Goal: Information Seeking & Learning: Learn about a topic

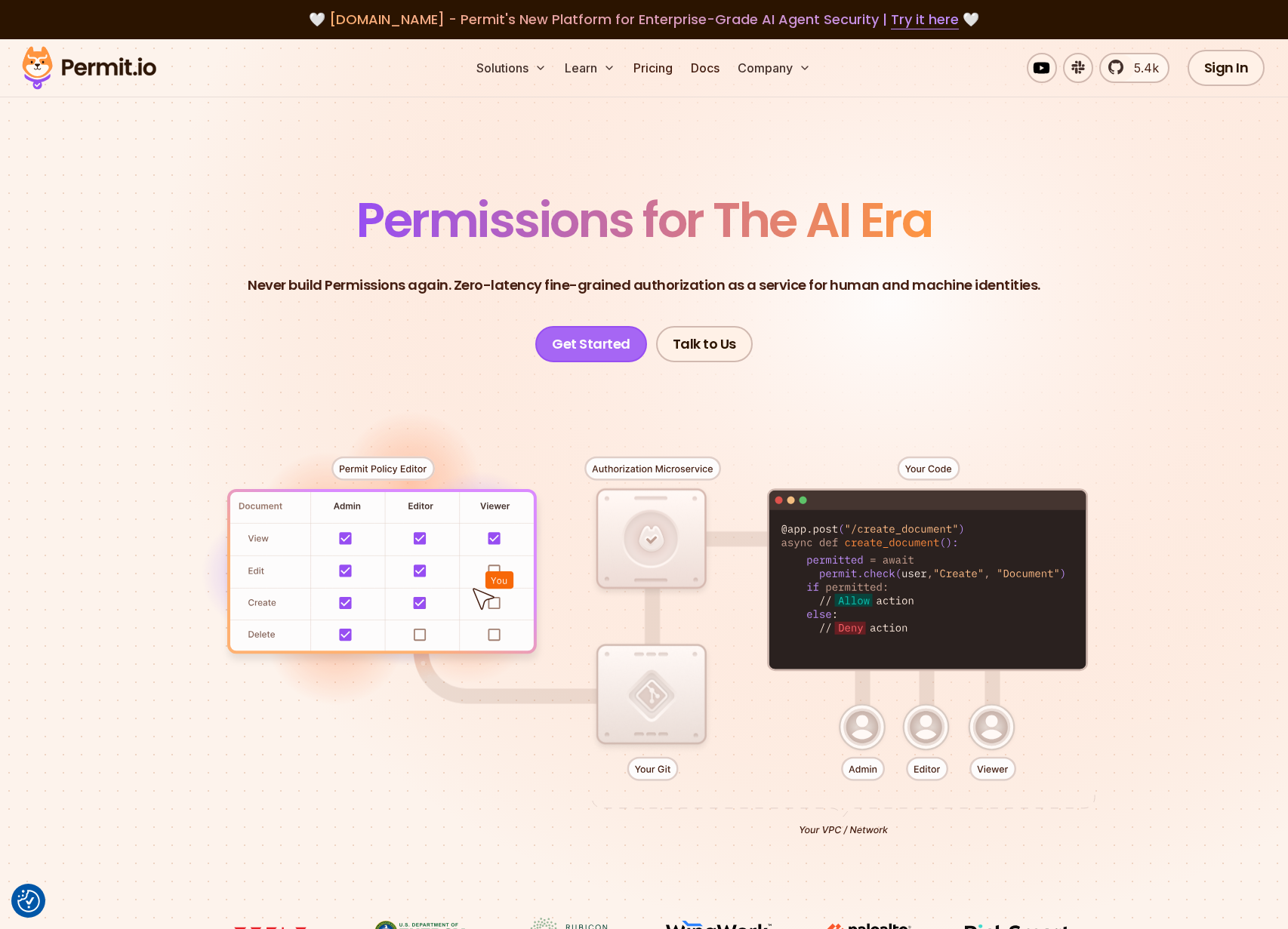
click at [590, 338] on link "Get Started" at bounding box center [591, 344] width 111 height 37
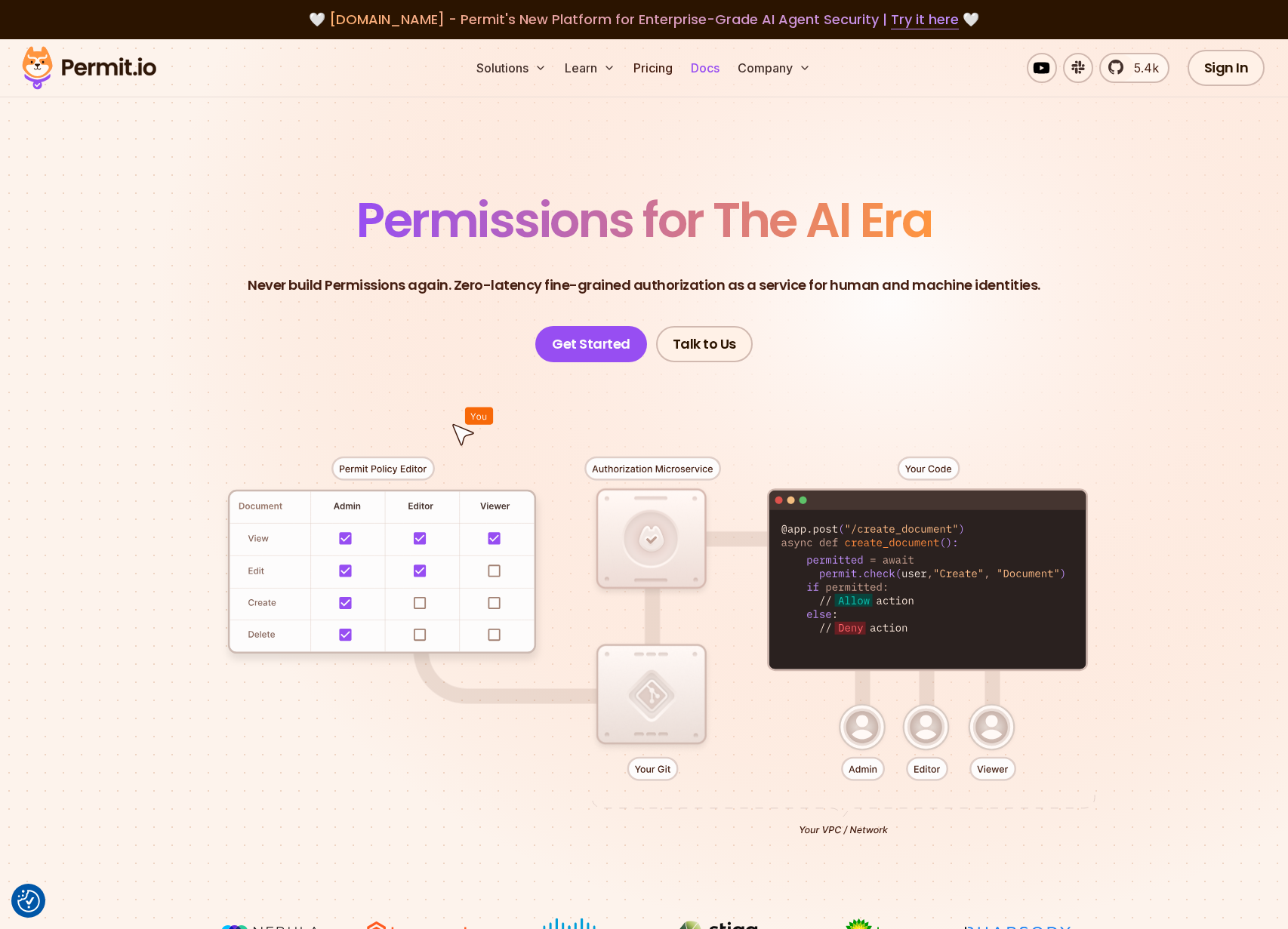
click at [695, 76] on link "Docs" at bounding box center [706, 67] width 40 height 30
click at [510, 231] on span "Permissions for The AI Era" at bounding box center [644, 220] width 576 height 67
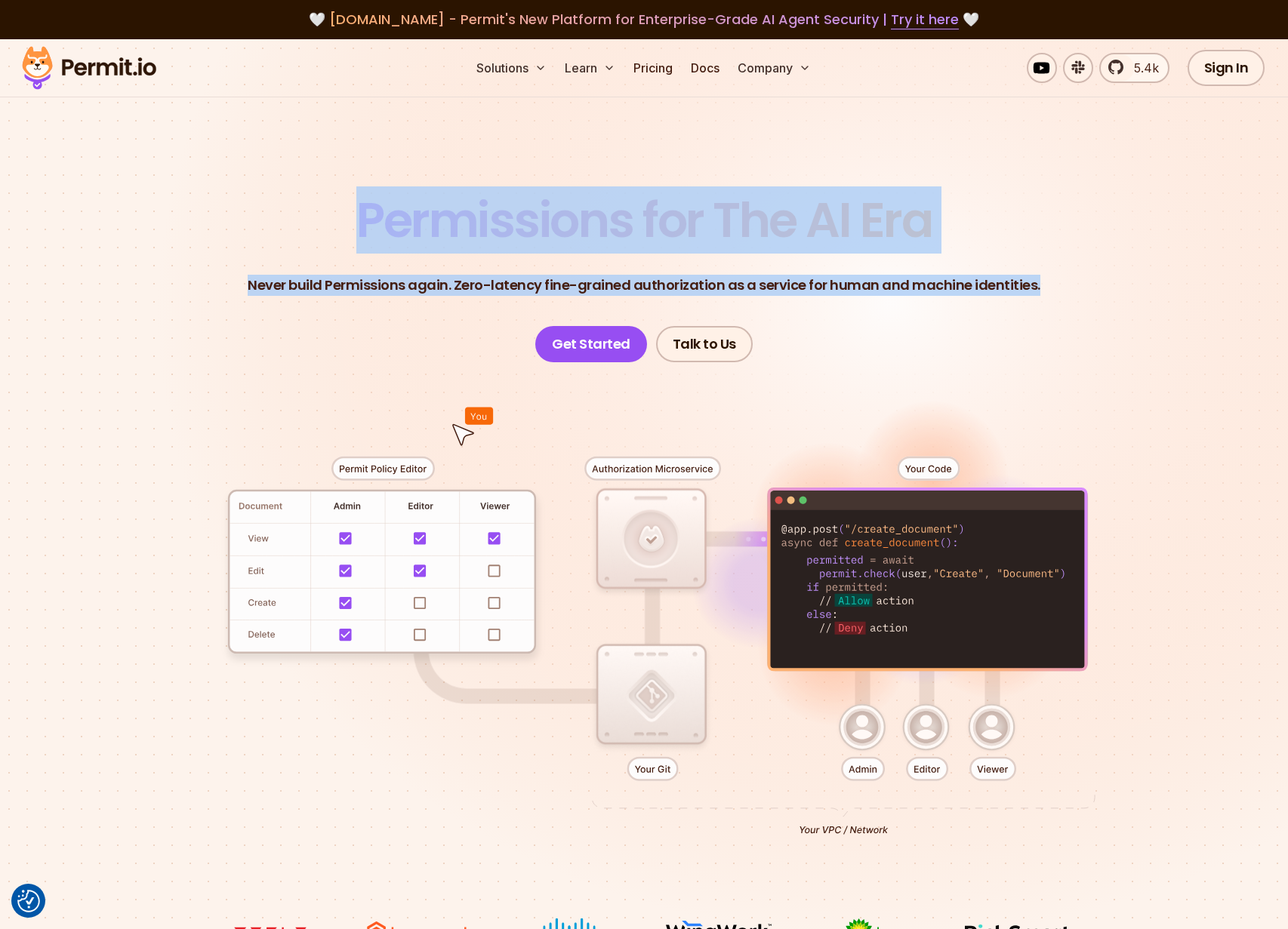
drag, startPoint x: 510, startPoint y: 231, endPoint x: 1029, endPoint y: 279, distance: 521.2
click at [1029, 279] on header "Permissions for The AI Era Never build Permissions again. Zero-latency fine-gra…" at bounding box center [644, 279] width 1057 height 166
click at [1029, 279] on p "Never build Permissions again. Zero-latency fine-grained authorization as a ser…" at bounding box center [644, 285] width 793 height 21
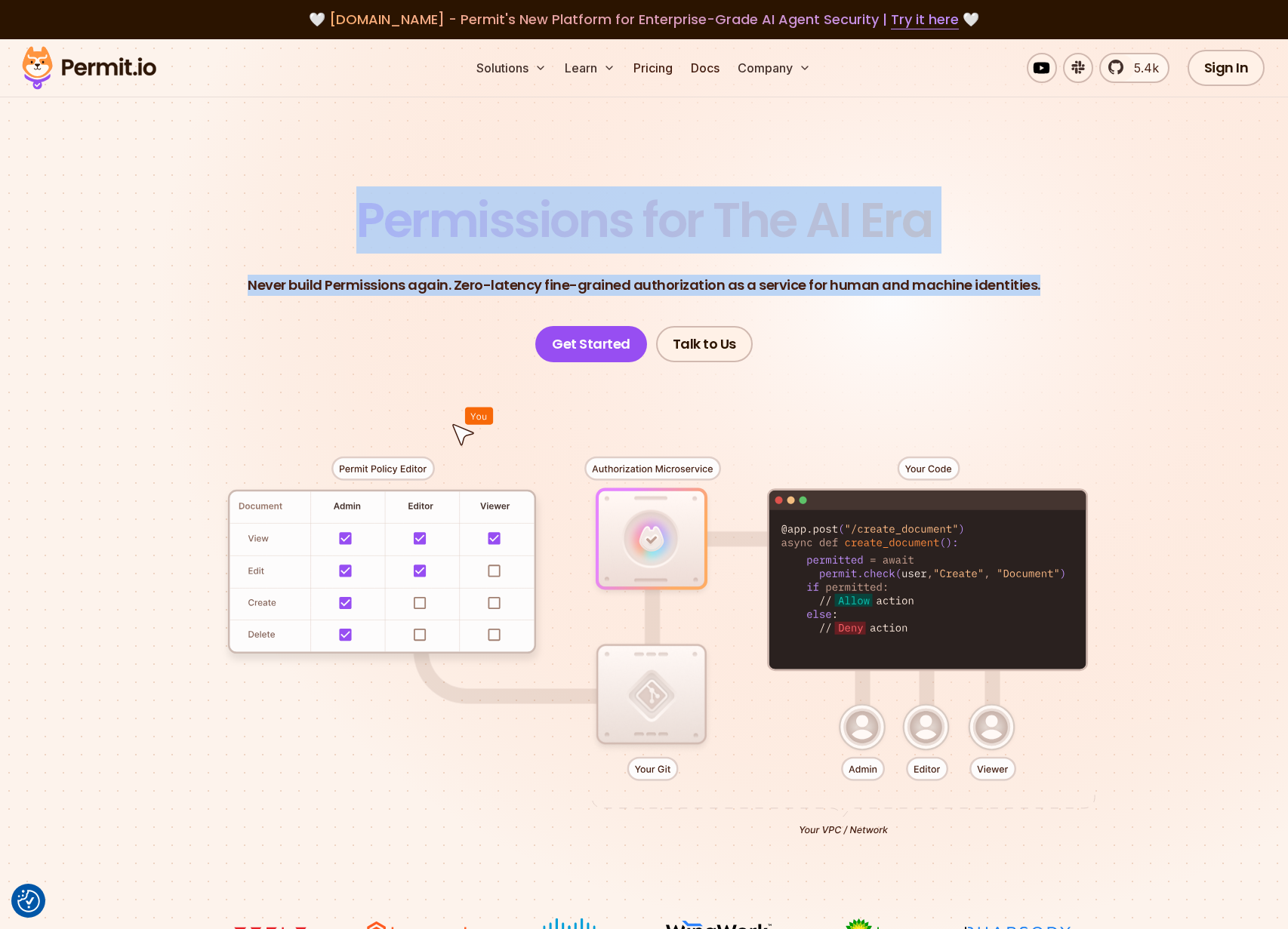
drag, startPoint x: 1029, startPoint y: 279, endPoint x: 495, endPoint y: 233, distance: 536.0
click at [495, 233] on header "Permissions for The AI Era Never build Permissions again. Zero-latency fine-gra…" at bounding box center [644, 279] width 1057 height 166
click at [495, 233] on span "Permissions for The AI Era" at bounding box center [644, 220] width 576 height 67
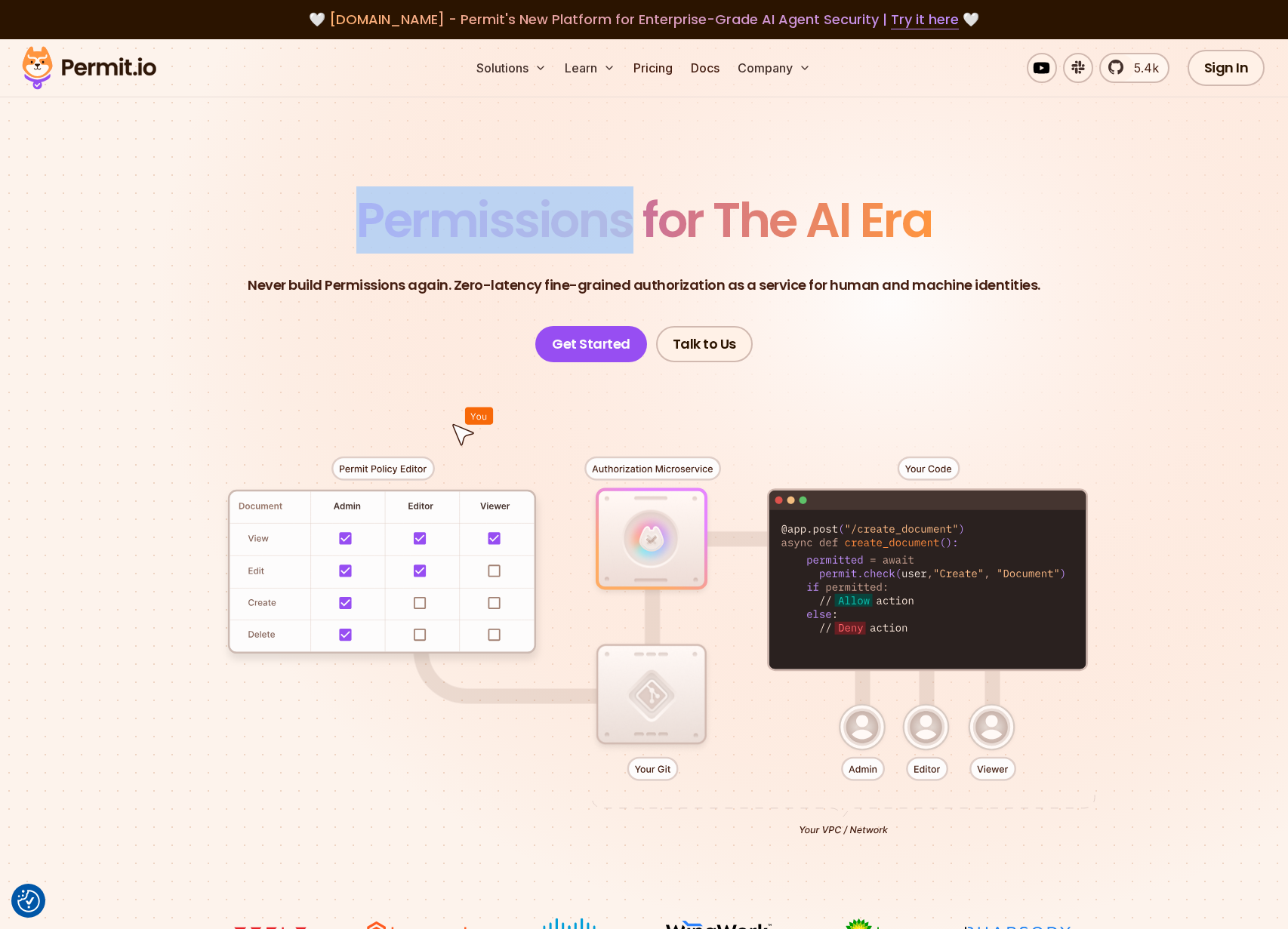
click at [495, 233] on span "Permissions for The AI Era" at bounding box center [644, 220] width 576 height 67
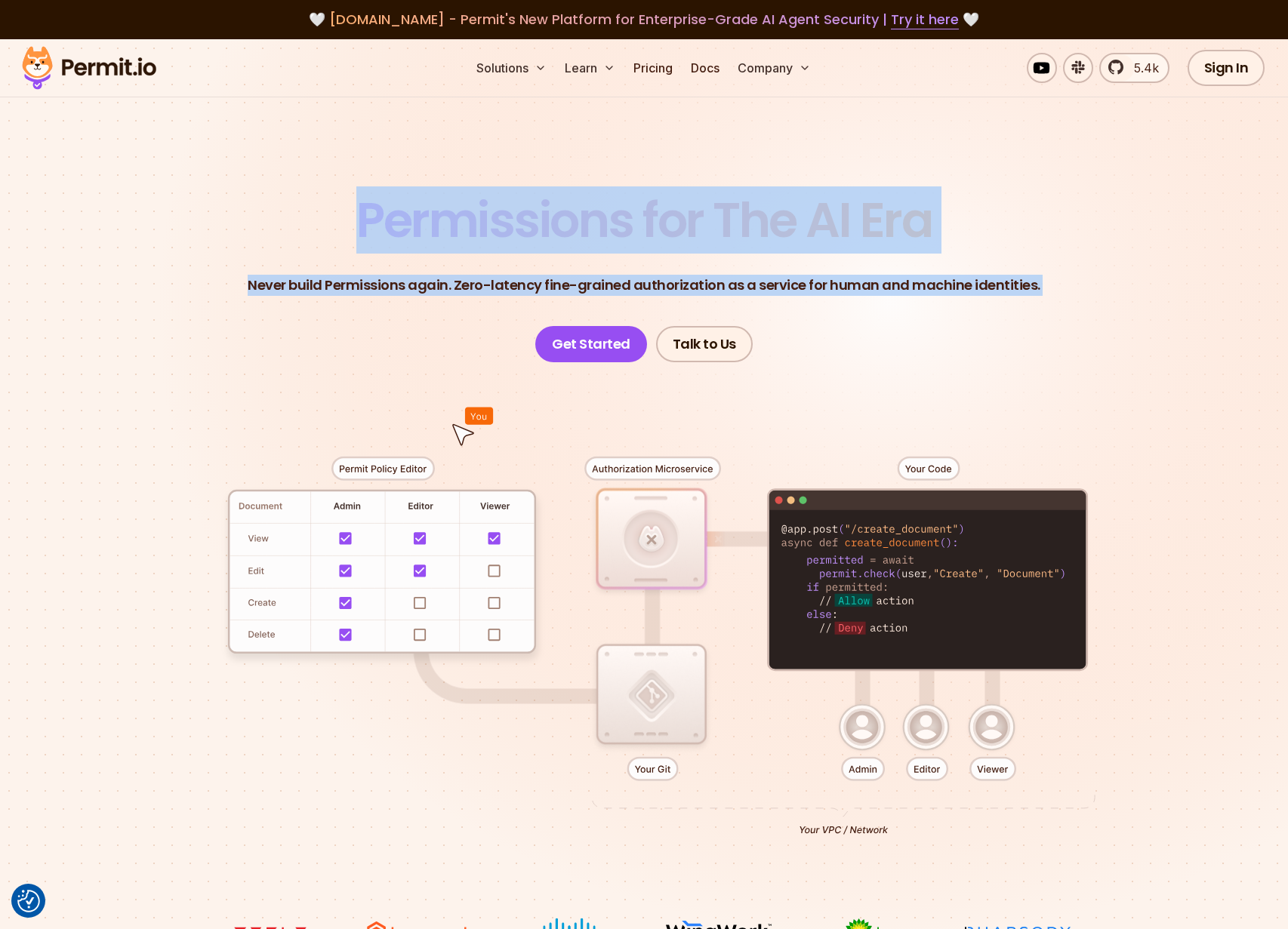
drag, startPoint x: 495, startPoint y: 233, endPoint x: 997, endPoint y: 286, distance: 504.8
click at [997, 286] on header "Permissions for The AI Era Never build Permissions again. Zero-latency fine-gra…" at bounding box center [644, 279] width 1057 height 166
click at [997, 286] on p "Never build Permissions again. Zero-latency fine-grained authorization as a ser…" at bounding box center [644, 285] width 793 height 21
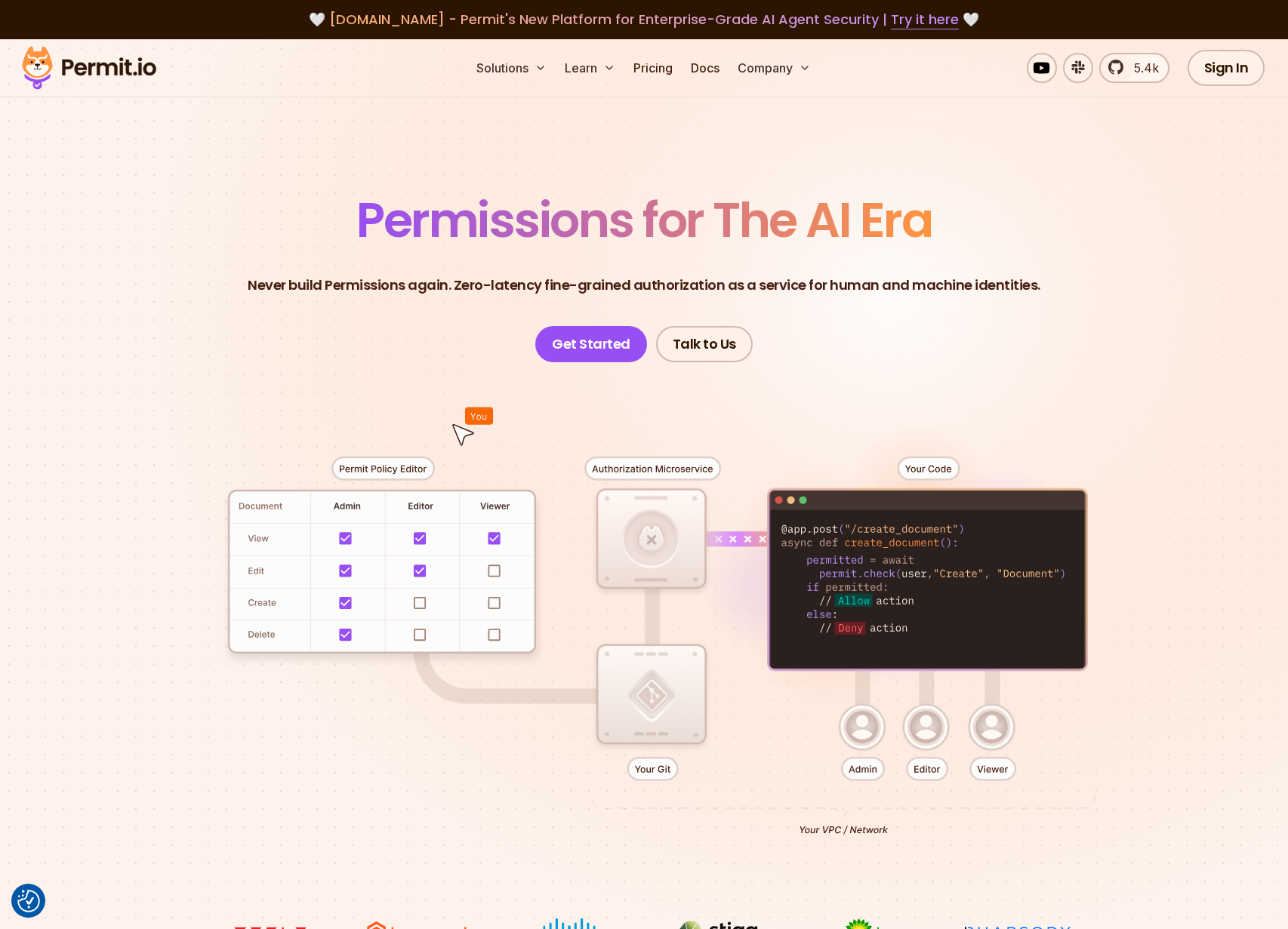
click at [997, 286] on p "Never build Permissions again. Zero-latency fine-grained authorization as a ser…" at bounding box center [644, 285] width 793 height 21
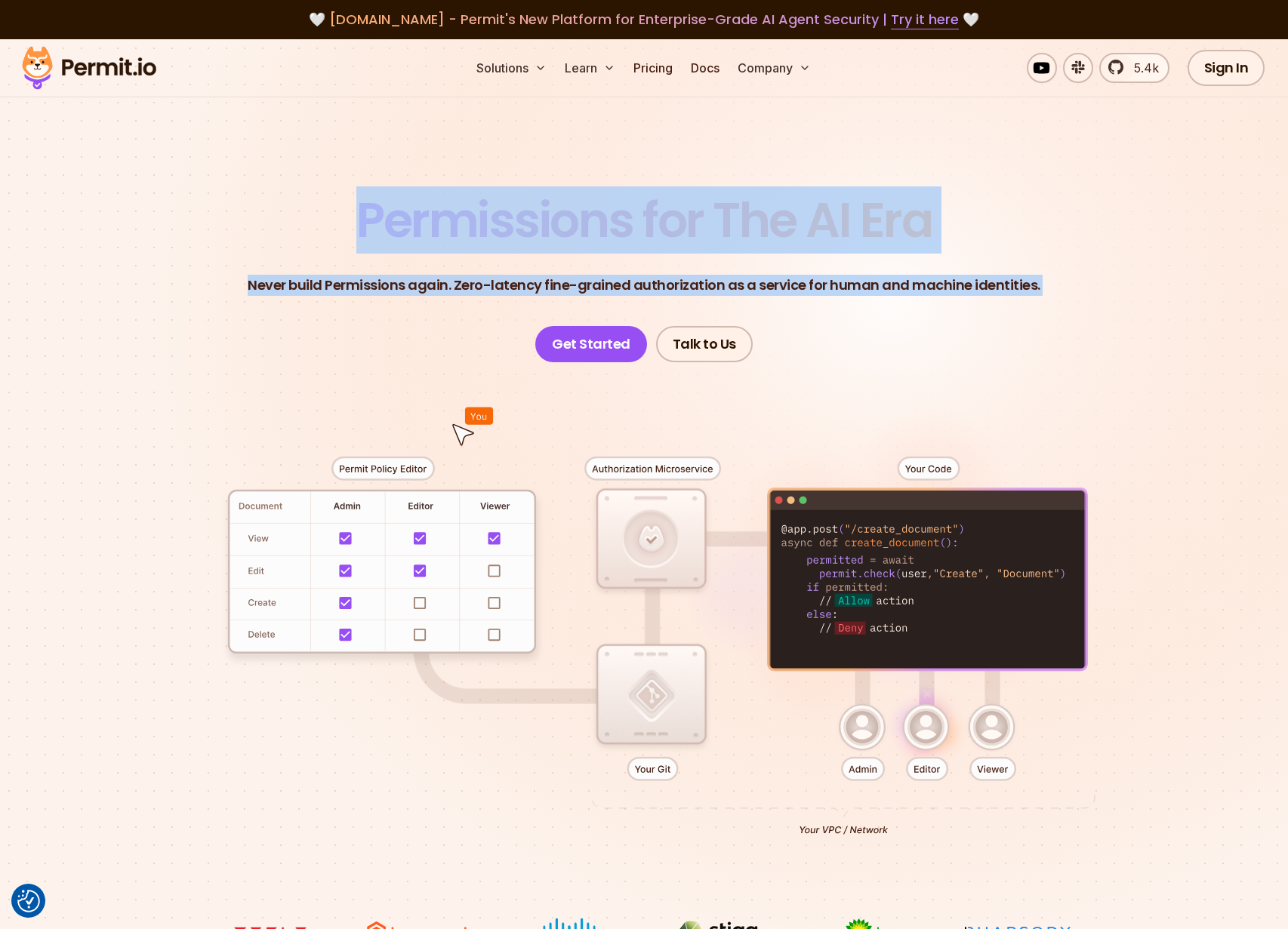
drag, startPoint x: 997, startPoint y: 286, endPoint x: 512, endPoint y: 236, distance: 487.6
click at [512, 236] on header "Permissions for The AI Era Never build Permissions again. Zero-latency fine-gra…" at bounding box center [644, 279] width 1057 height 166
click at [512, 236] on span "Permissions for The AI Era" at bounding box center [644, 220] width 576 height 67
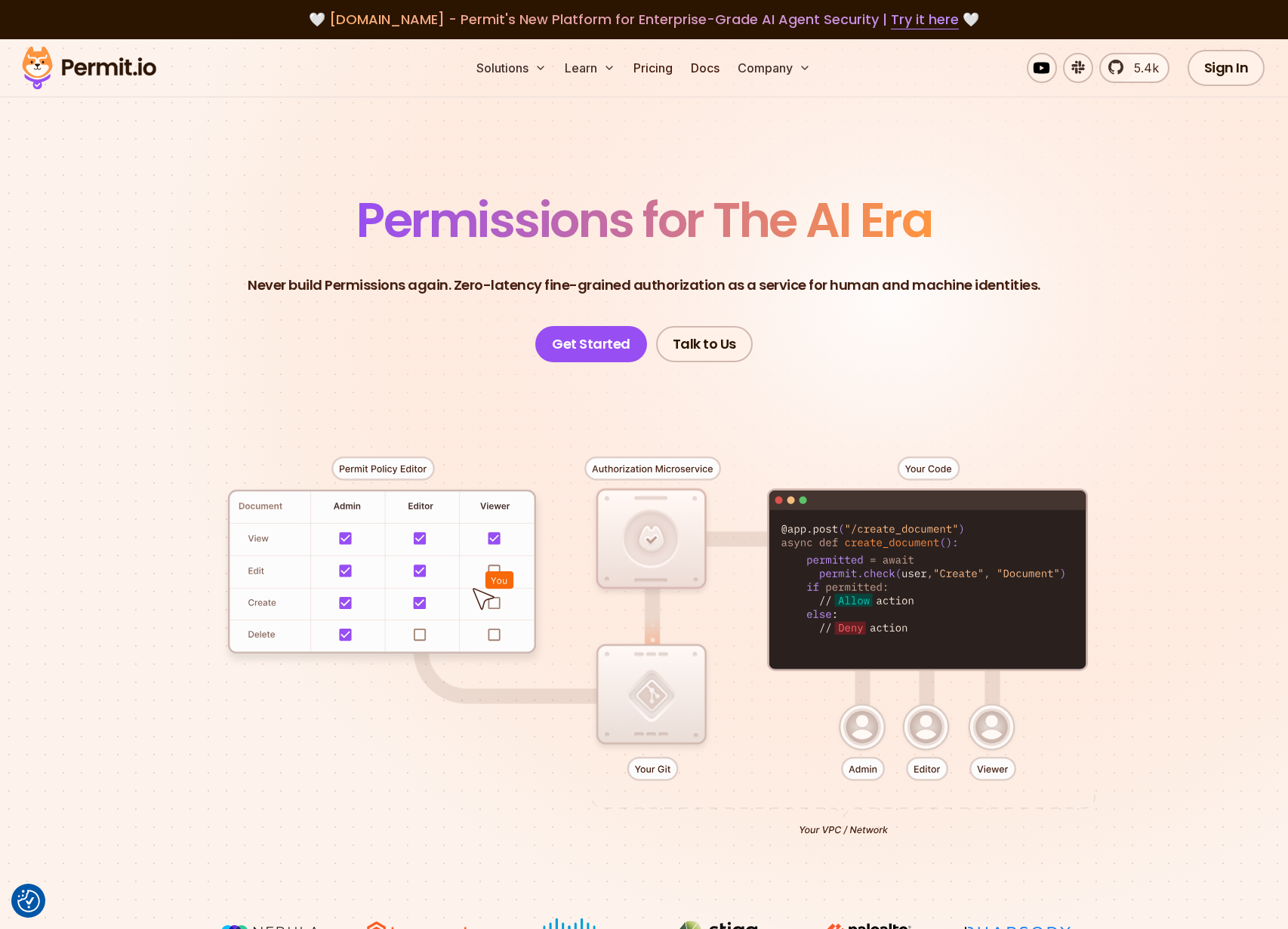
click at [493, 224] on span "Permissions for The AI Era" at bounding box center [644, 220] width 576 height 67
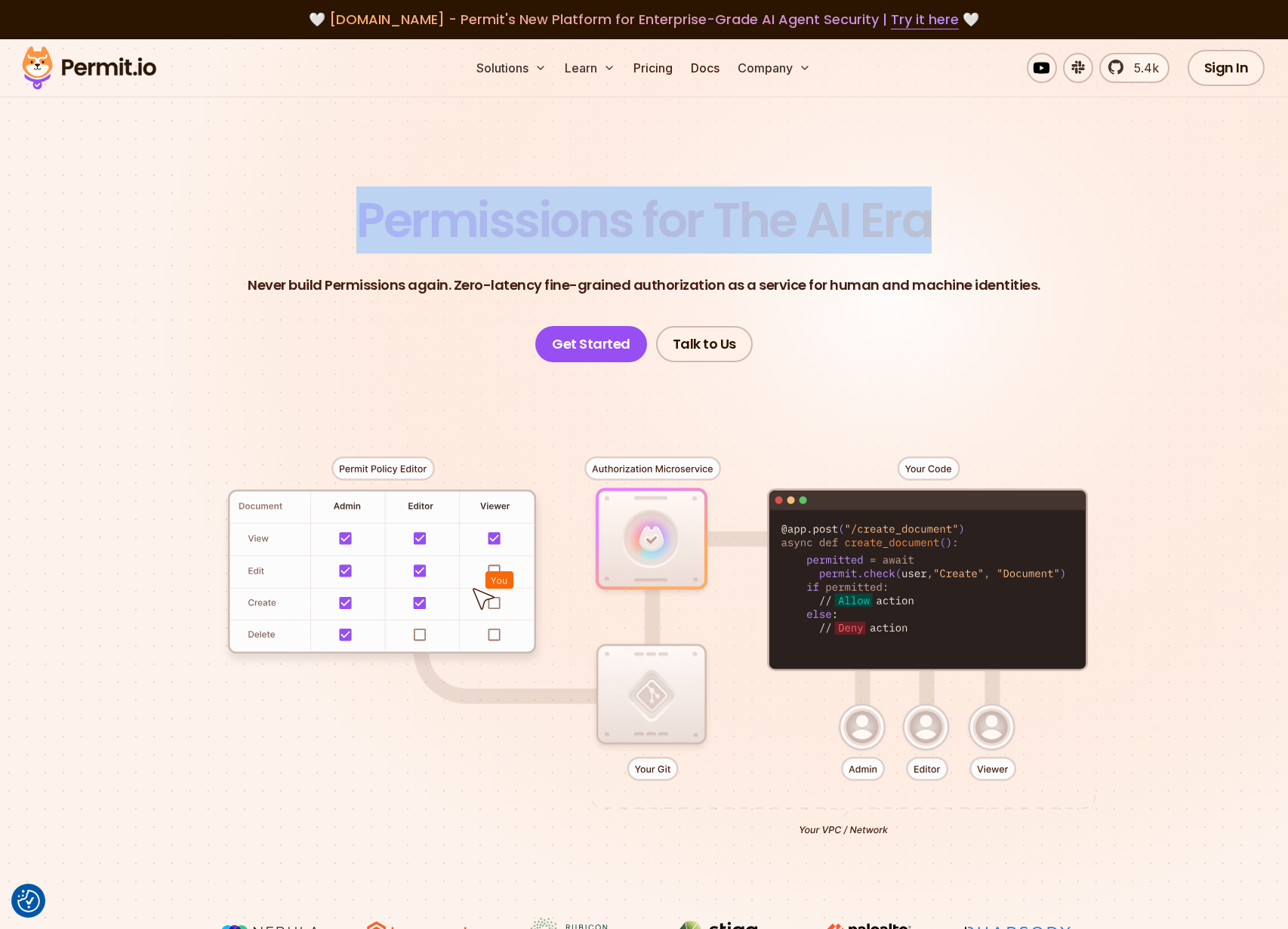
drag, startPoint x: 493, startPoint y: 224, endPoint x: 882, endPoint y: 223, distance: 389.0
click at [882, 223] on span "Permissions for The AI Era" at bounding box center [644, 220] width 576 height 67
drag, startPoint x: 882, startPoint y: 223, endPoint x: 430, endPoint y: 227, distance: 452.0
click at [430, 227] on span "Permissions for The AI Era" at bounding box center [644, 220] width 576 height 67
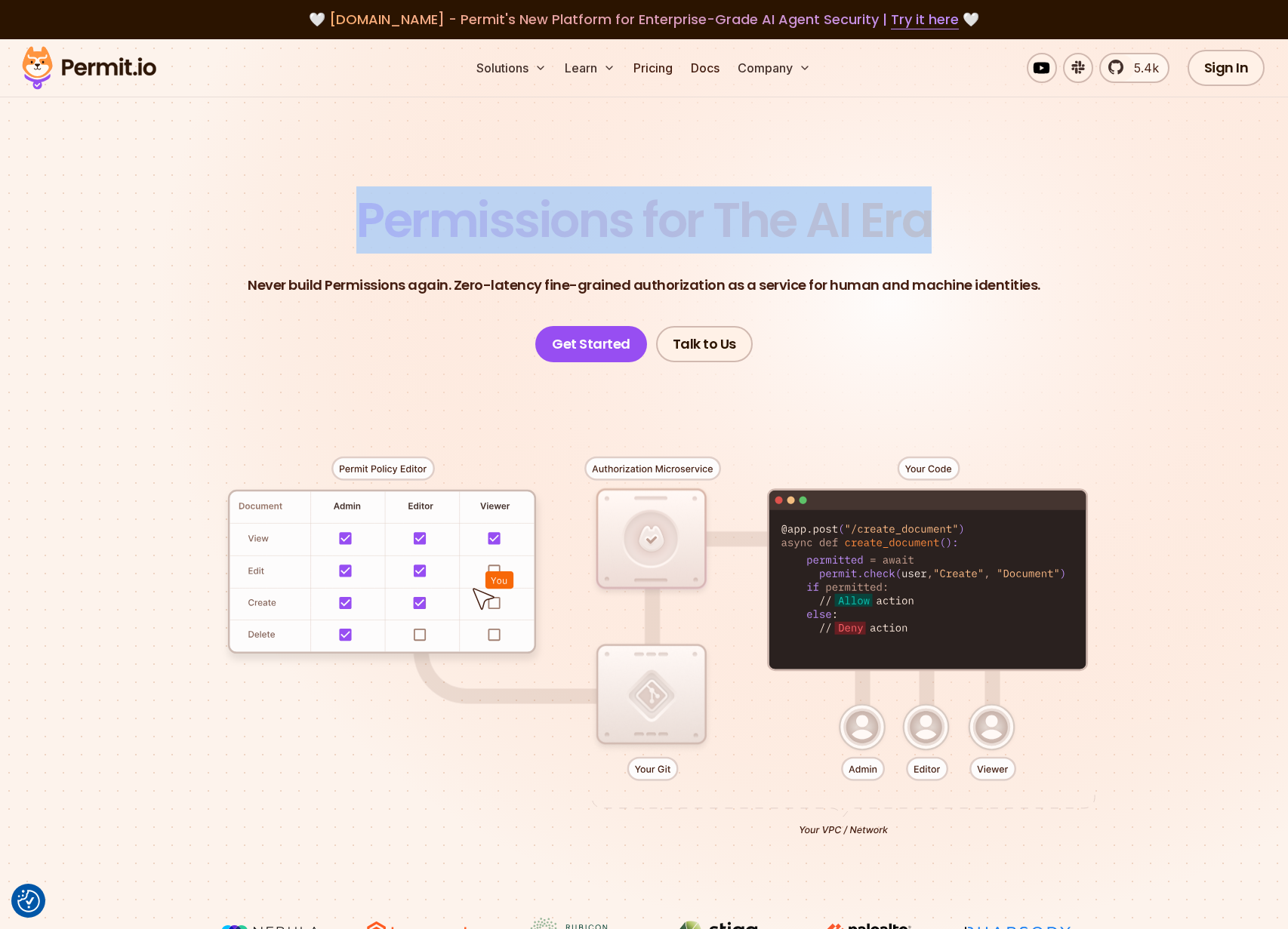
click at [430, 227] on span "Permissions for The AI Era" at bounding box center [644, 220] width 576 height 67
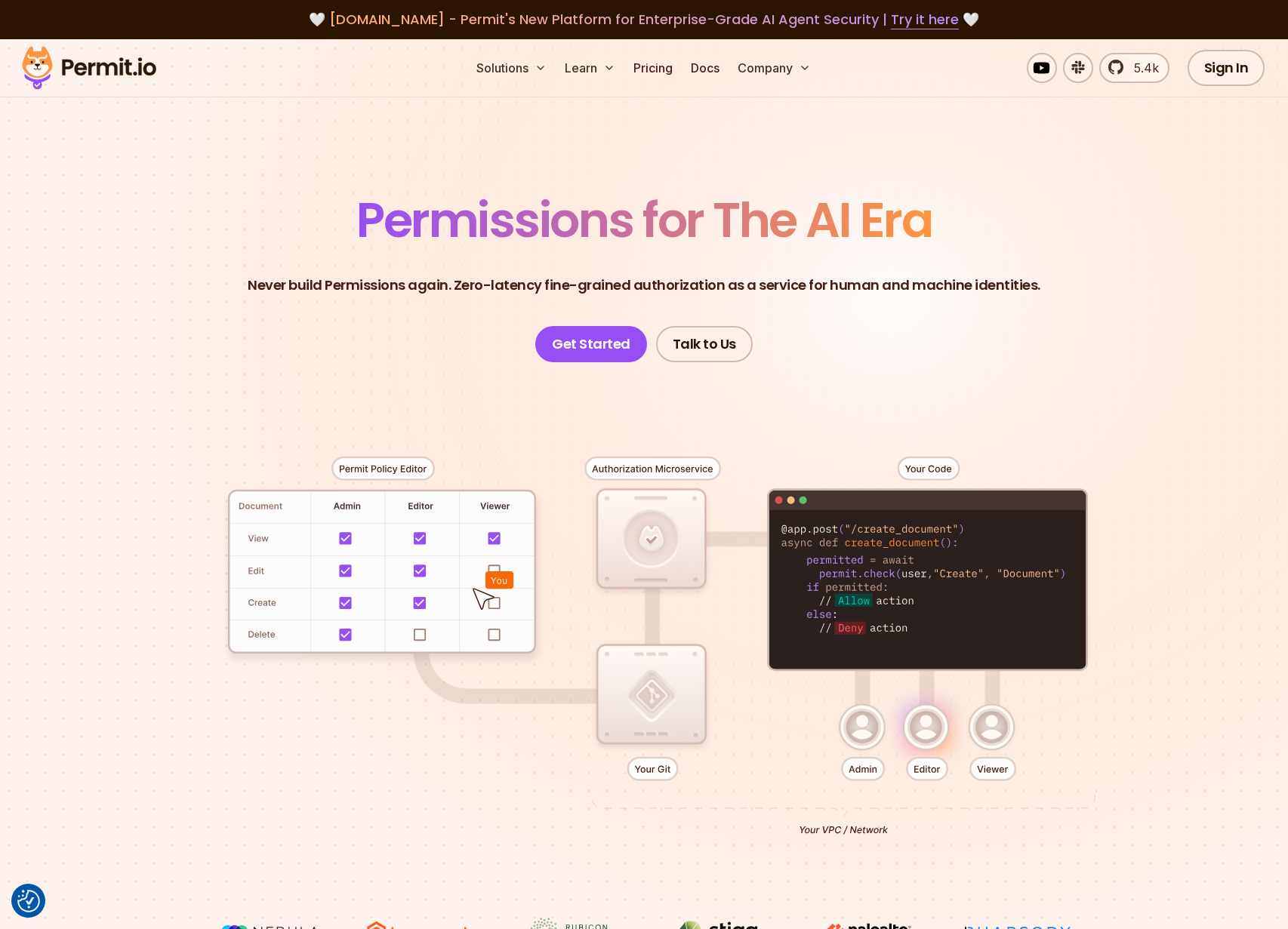
click at [430, 227] on span "Permissions for The AI Era" at bounding box center [644, 220] width 576 height 67
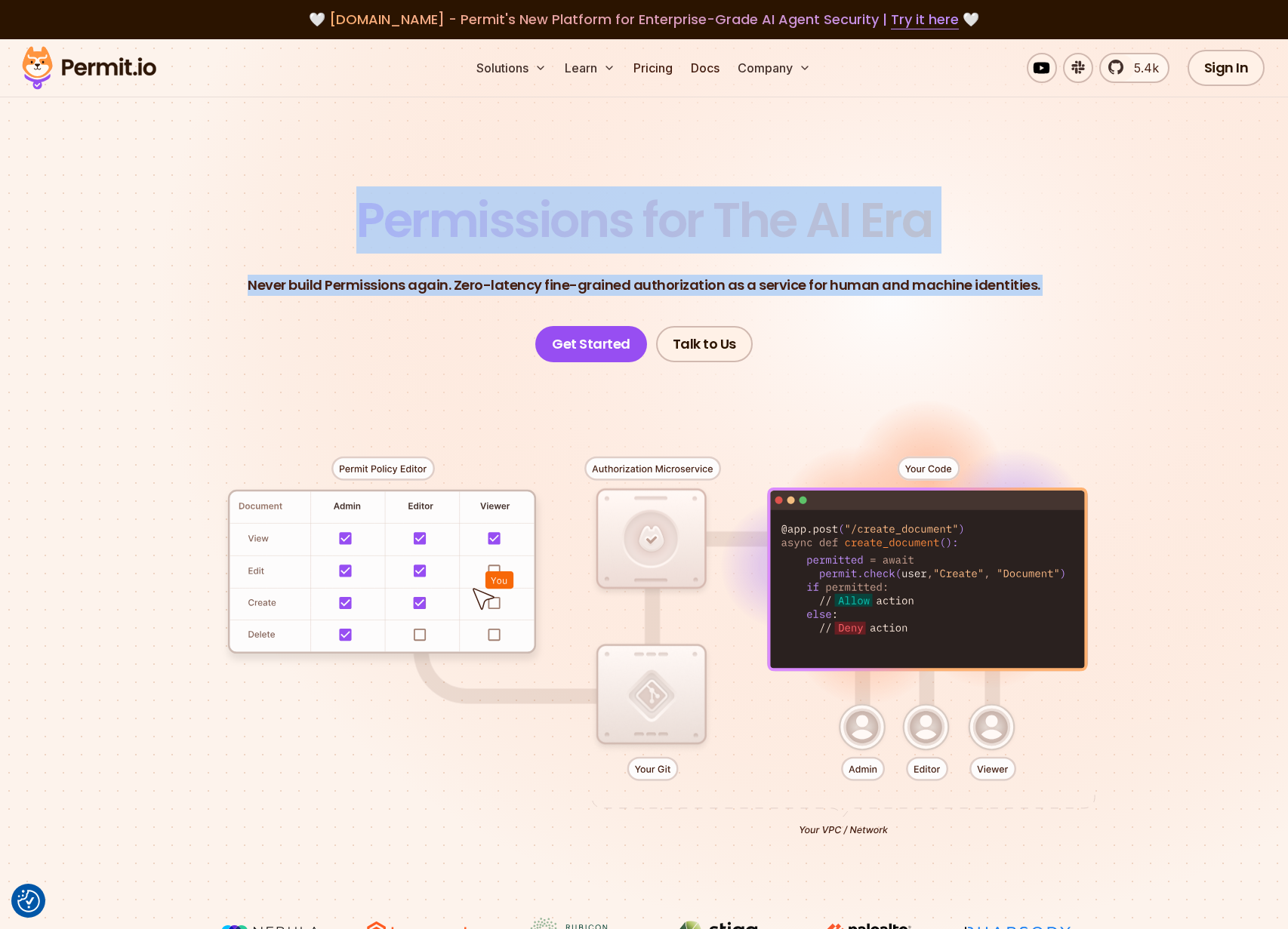
drag, startPoint x: 430, startPoint y: 227, endPoint x: 1030, endPoint y: 281, distance: 602.4
click at [1030, 281] on header "Permissions for The AI Era Never build Permissions again. Zero-latency fine-gra…" at bounding box center [644, 279] width 1057 height 166
click at [1030, 281] on p "Never build Permissions again. Zero-latency fine-grained authorization as a ser…" at bounding box center [644, 285] width 793 height 21
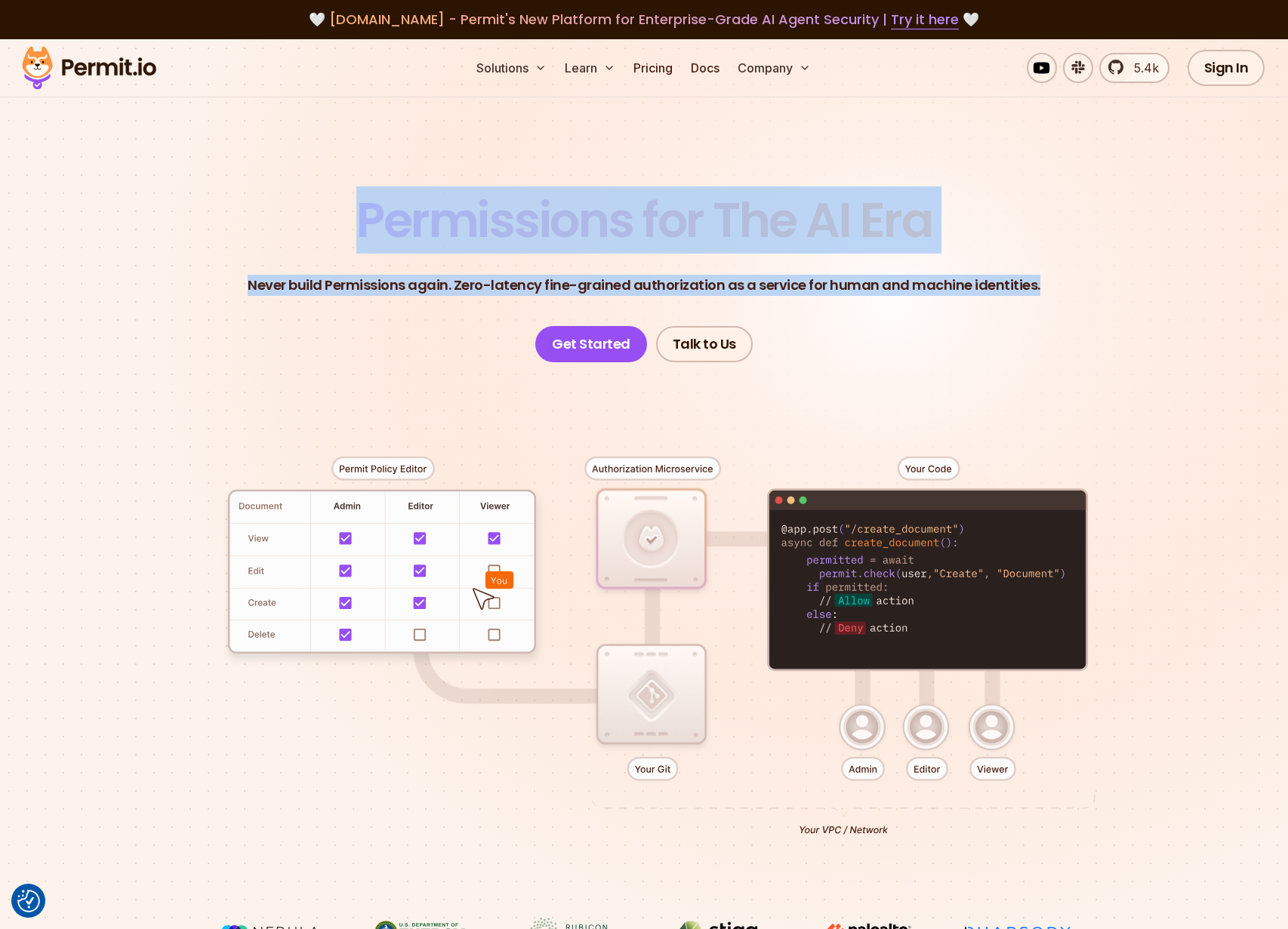
drag, startPoint x: 1030, startPoint y: 281, endPoint x: 536, endPoint y: 231, distance: 496.5
click at [536, 231] on header "Permissions for The AI Era Never build Permissions again. Zero-latency fine-gra…" at bounding box center [644, 279] width 1057 height 166
click at [536, 231] on span "Permissions for The AI Era" at bounding box center [644, 220] width 576 height 67
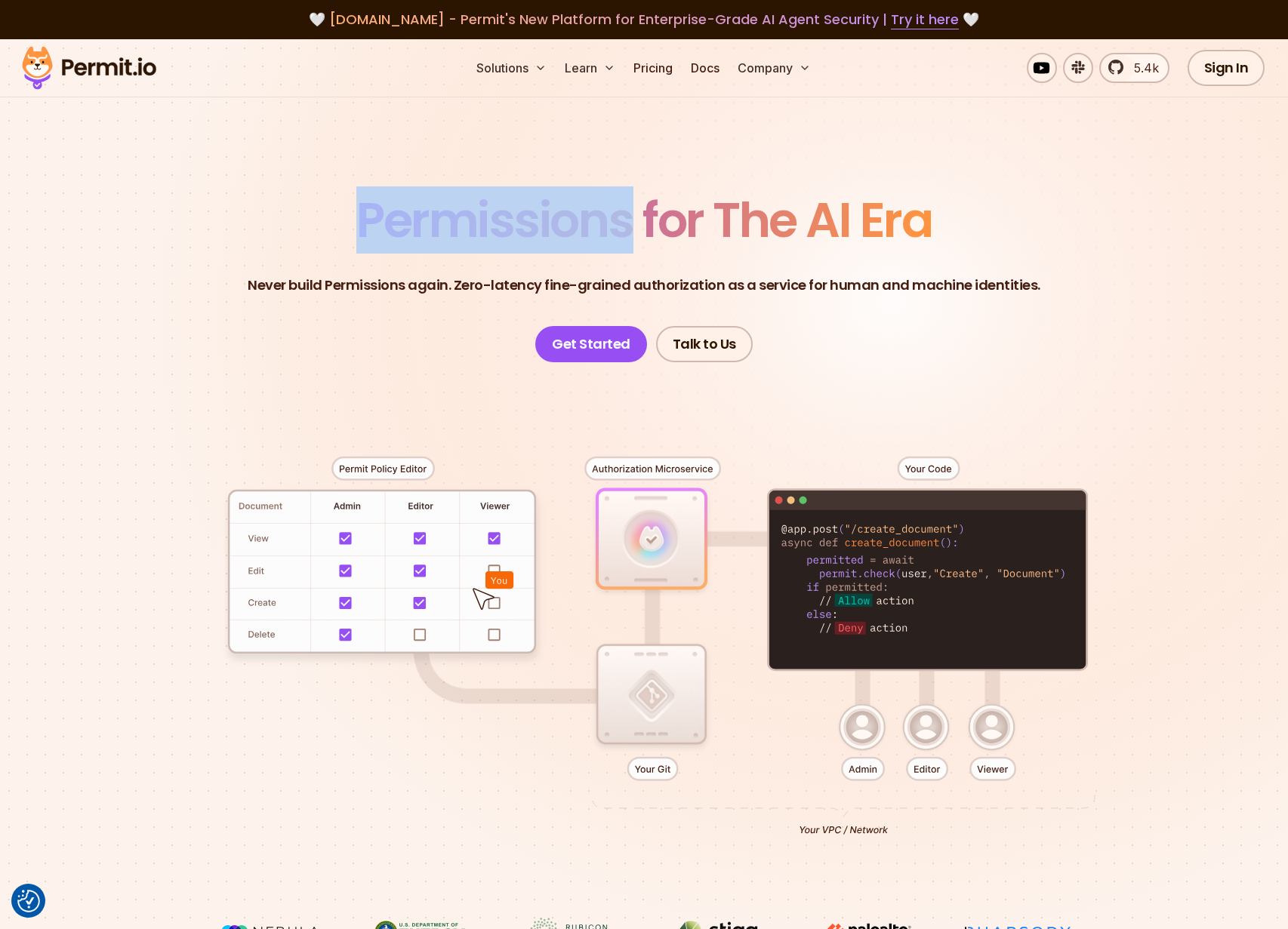
drag, startPoint x: 536, startPoint y: 231, endPoint x: 519, endPoint y: 231, distance: 17.0
click at [519, 231] on span "Permissions for The AI Era" at bounding box center [644, 220] width 576 height 67
click at [486, 228] on span "Permissions for The AI Era" at bounding box center [644, 220] width 576 height 67
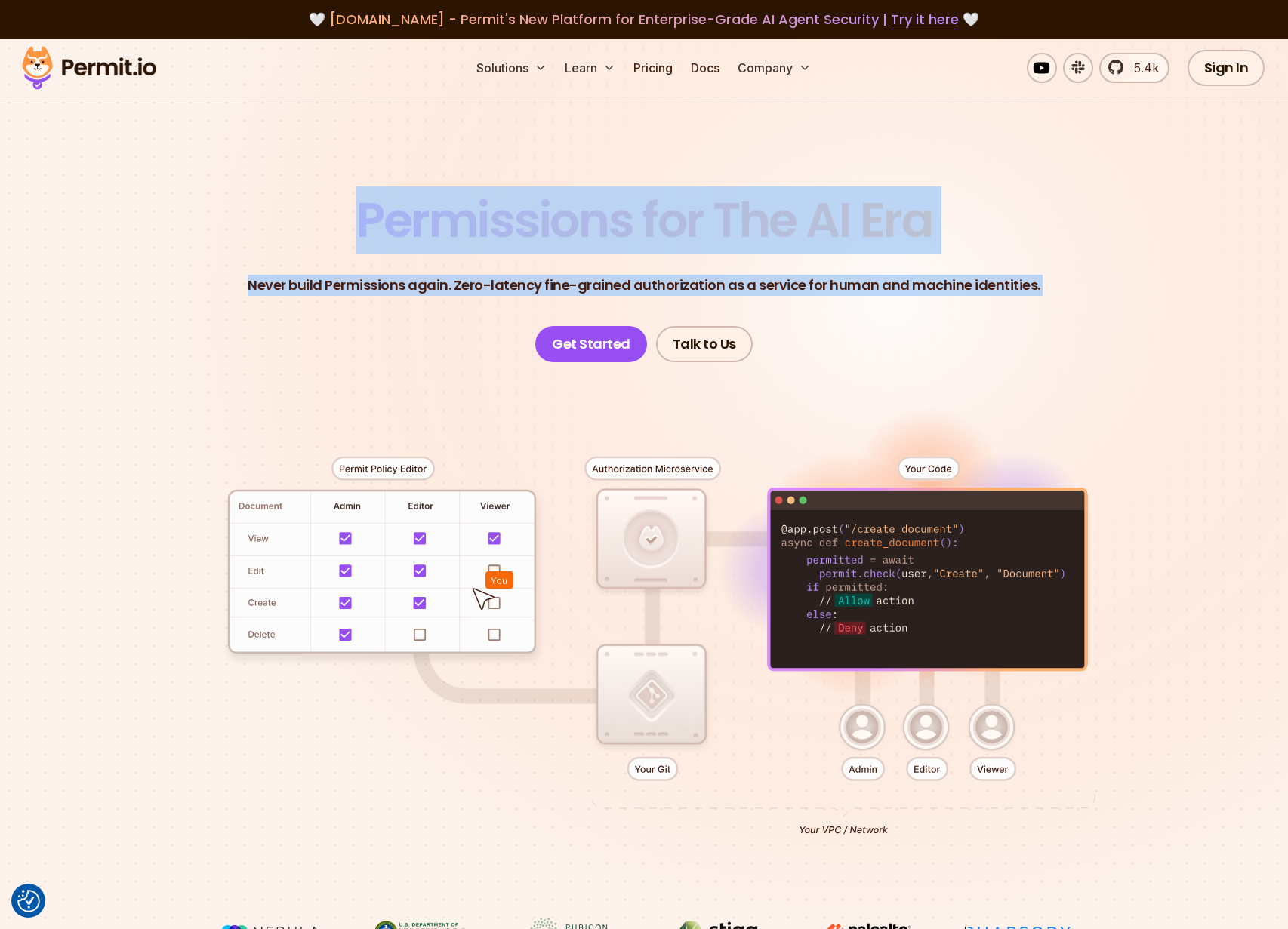
drag, startPoint x: 486, startPoint y: 228, endPoint x: 1028, endPoint y: 289, distance: 545.4
click at [1028, 289] on header "Permissions for The AI Era Never build Permissions again. Zero-latency fine-gra…" at bounding box center [644, 279] width 1057 height 166
click at [1028, 289] on p "Never build Permissions again. Zero-latency fine-grained authorization as a ser…" at bounding box center [644, 285] width 793 height 21
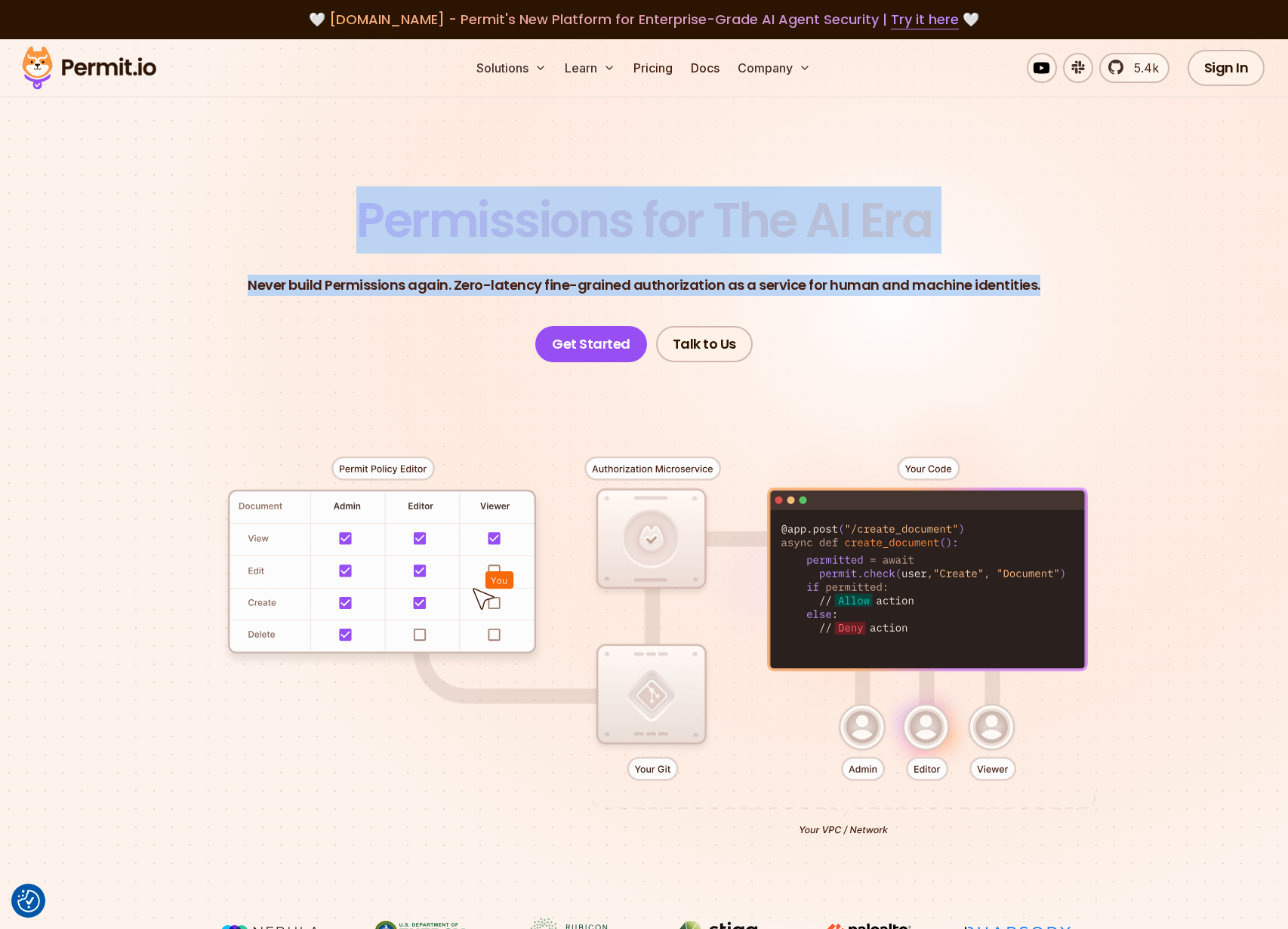
drag, startPoint x: 1028, startPoint y: 289, endPoint x: 518, endPoint y: 233, distance: 513.1
click at [518, 233] on header "Permissions for The AI Era Never build Permissions again. Zero-latency fine-gra…" at bounding box center [644, 279] width 1057 height 166
click at [518, 233] on span "Permissions for The AI Era" at bounding box center [644, 220] width 576 height 67
